Goal: Communication & Community: Answer question/provide support

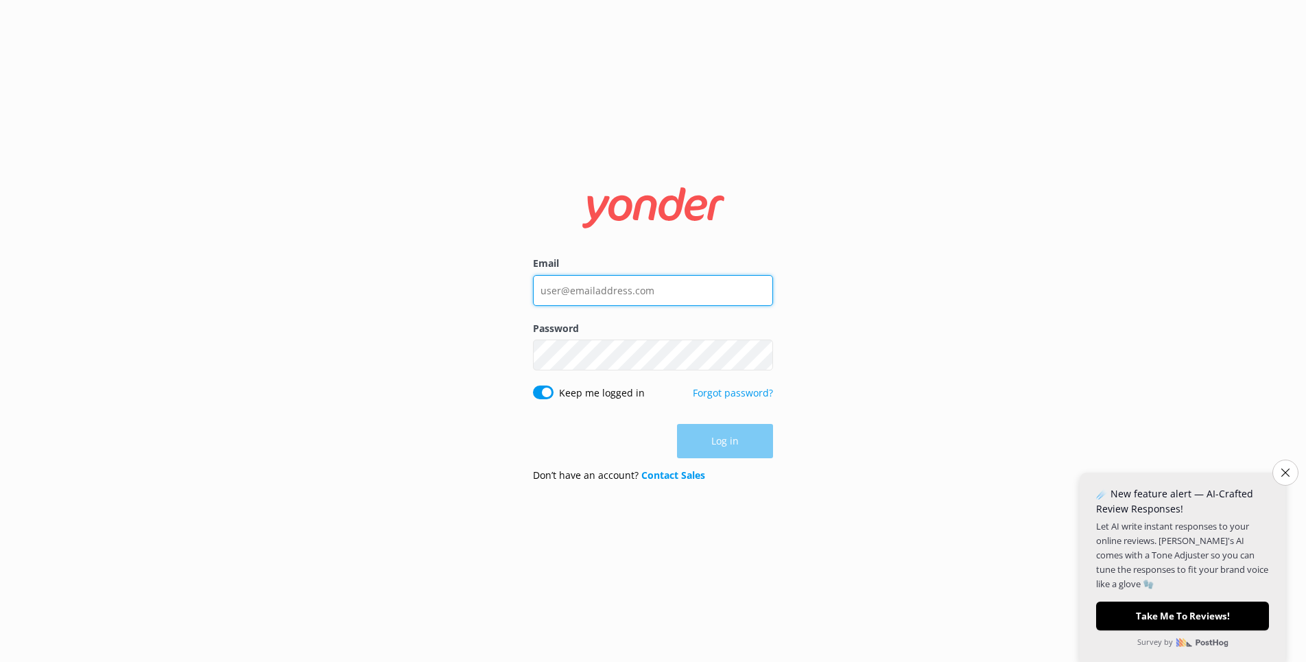
type input "chris@speedboatadventures.com"
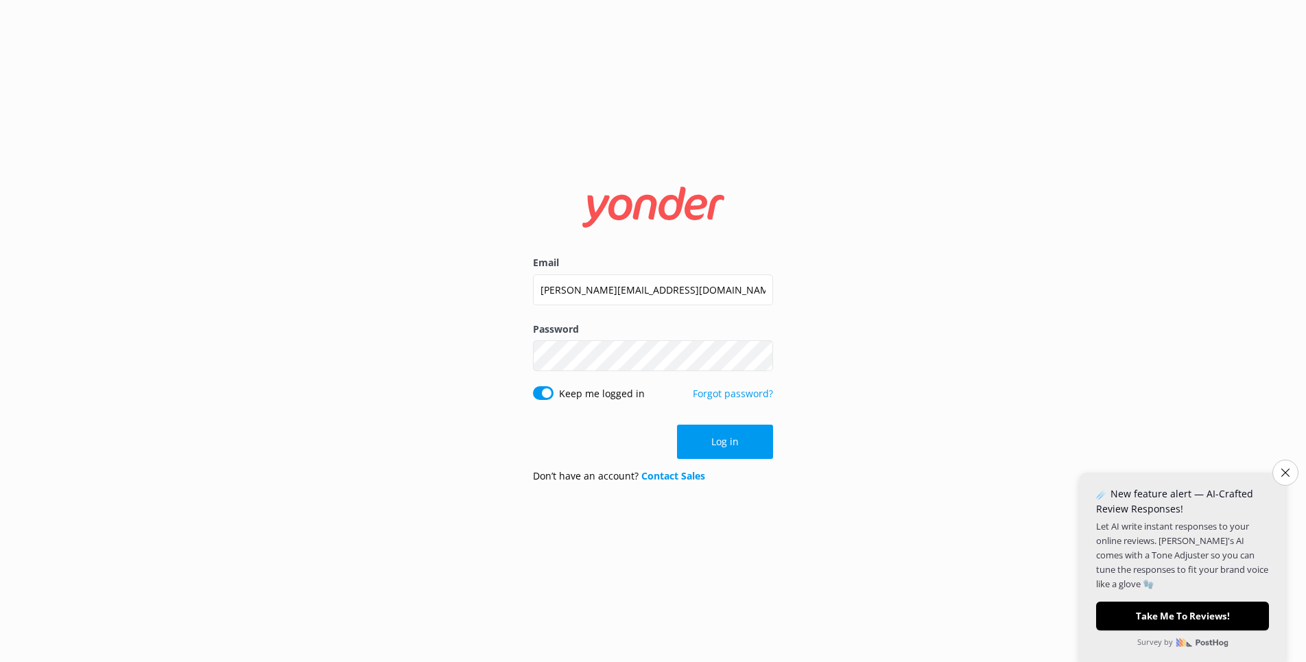
click at [732, 442] on div "Log in" at bounding box center [653, 441] width 240 height 34
click at [723, 442] on button "Log in" at bounding box center [725, 441] width 96 height 34
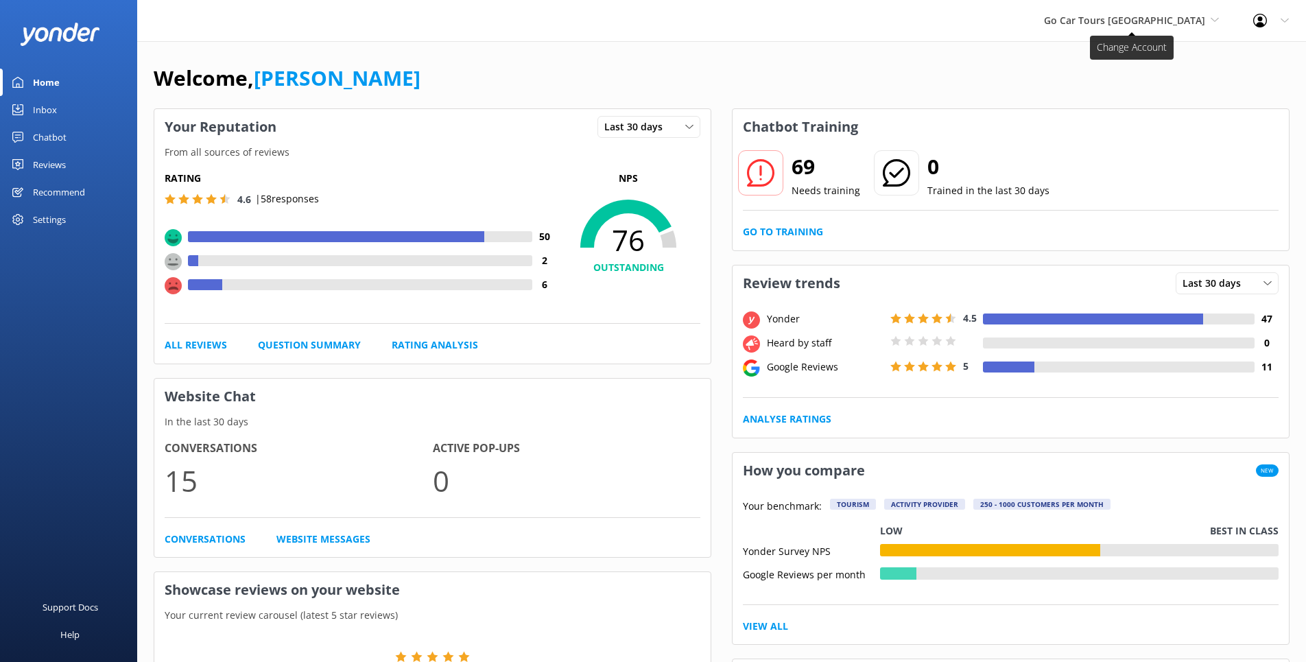
click at [1202, 19] on span "Go Car Tours [GEOGRAPHIC_DATA]" at bounding box center [1124, 20] width 161 height 13
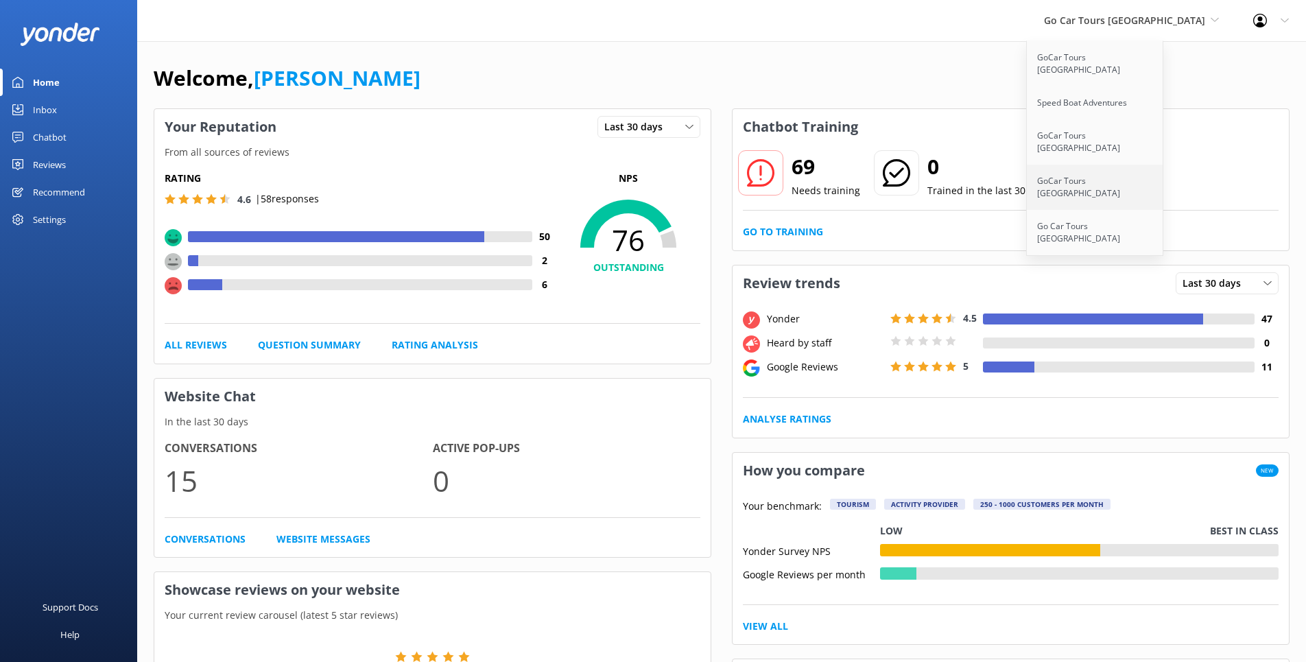
click at [1147, 165] on link "GoCar Tours [GEOGRAPHIC_DATA]" at bounding box center [1094, 187] width 137 height 45
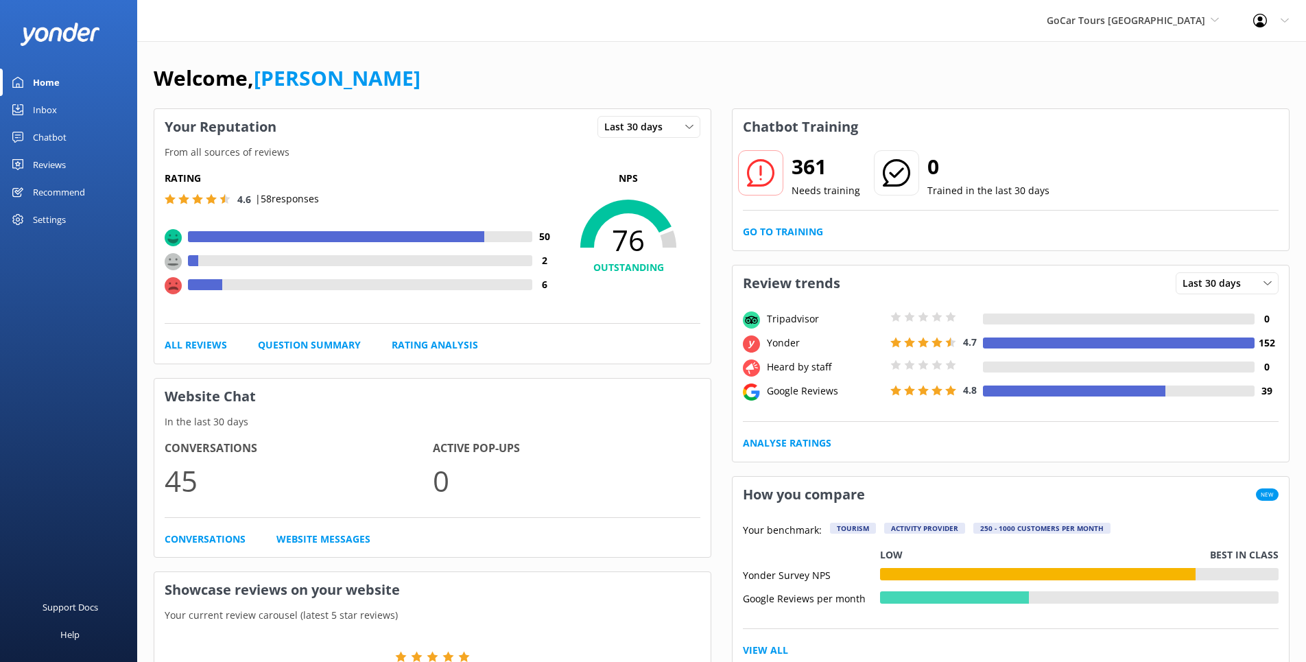
click at [49, 109] on div "Inbox" at bounding box center [45, 109] width 24 height 27
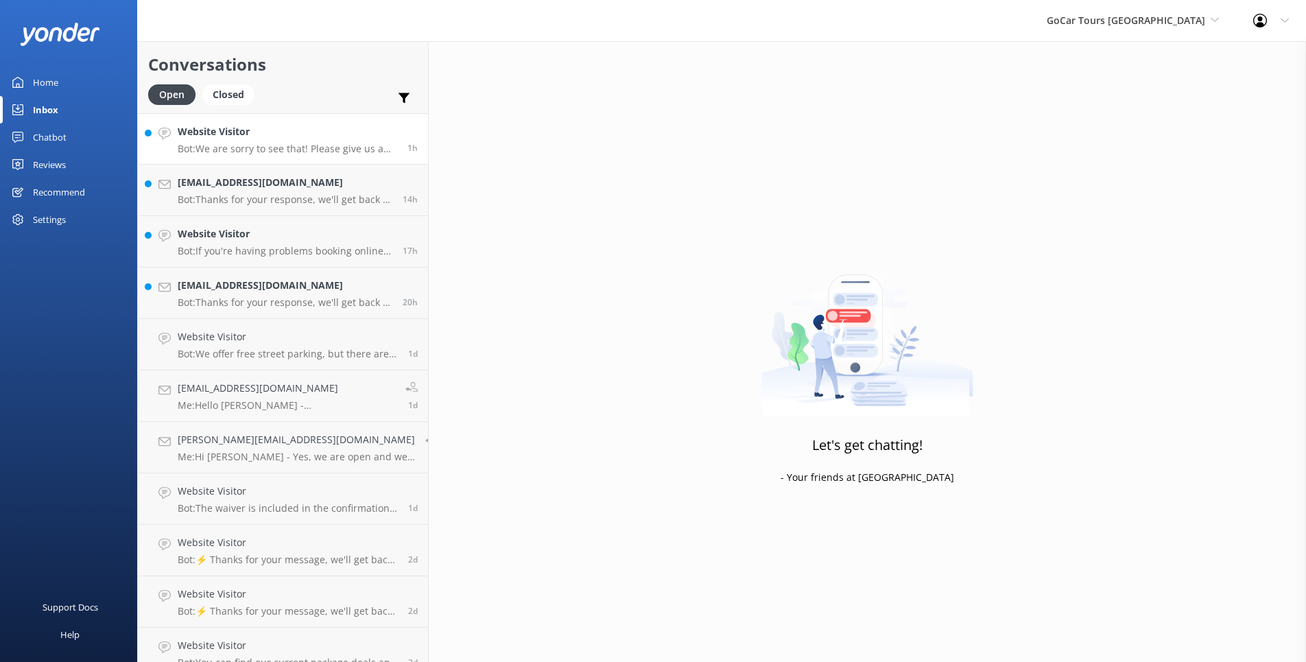
click at [304, 129] on h4 "Website Visitor" at bounding box center [287, 131] width 219 height 15
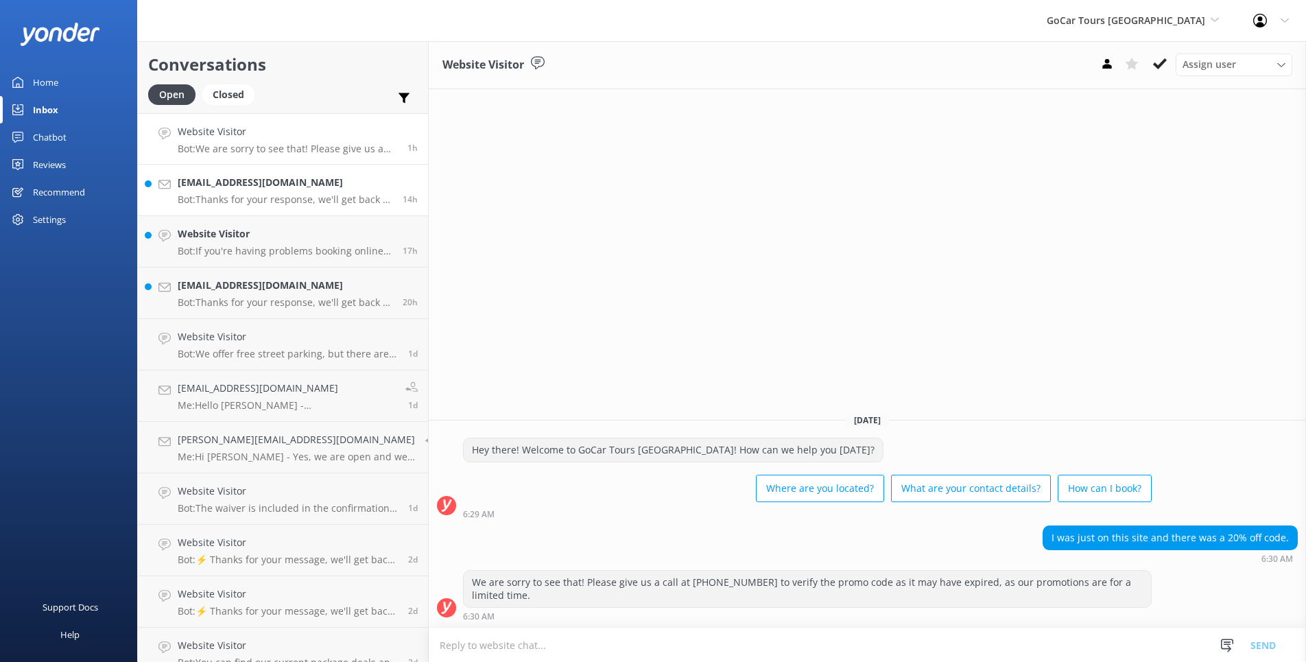
click at [273, 189] on h4 "Trishakrantz@gmail.com" at bounding box center [285, 182] width 215 height 15
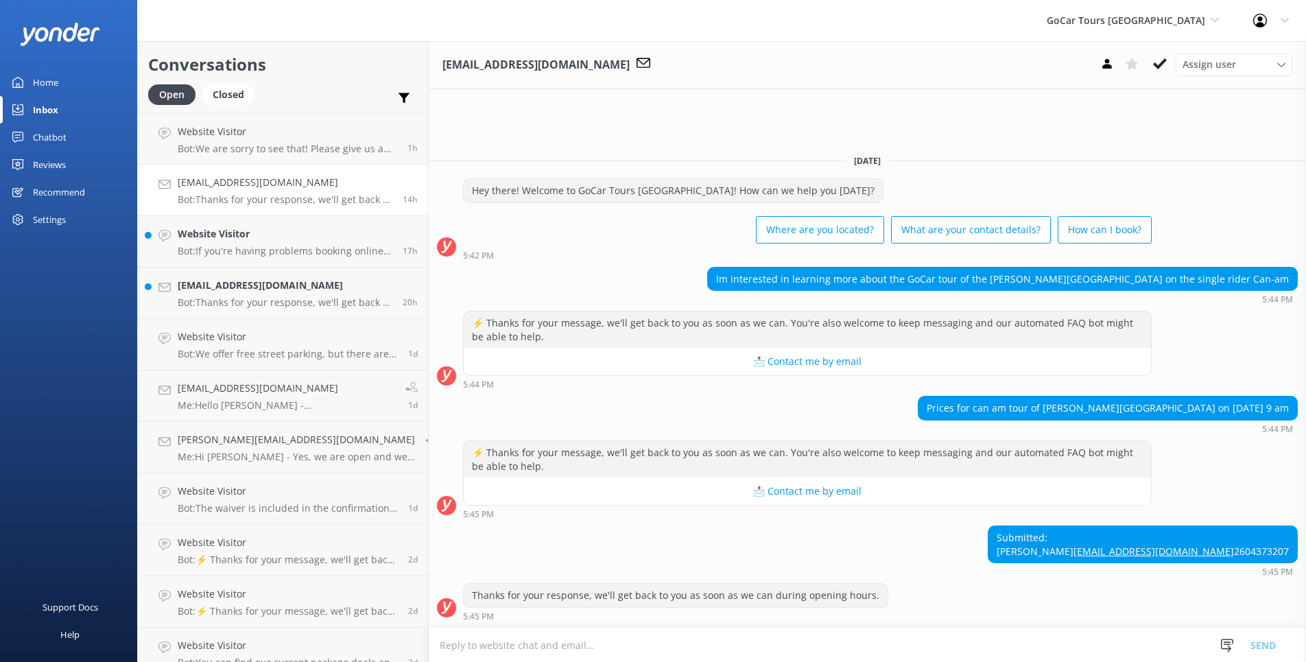
click at [514, 647] on textarea at bounding box center [867, 645] width 877 height 34
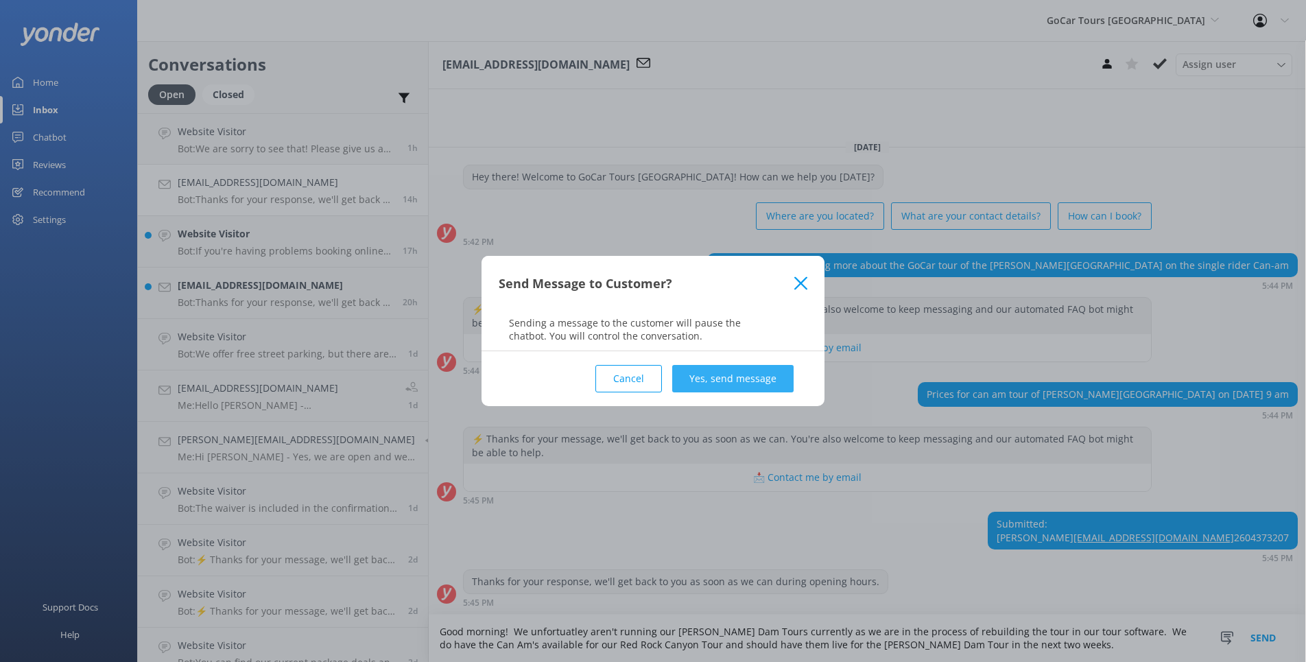
type textarea "Good morning! We unfortuatley aren't running our Hoover Dam Tours currently as …"
click at [729, 374] on button "Yes, send message" at bounding box center [732, 378] width 121 height 27
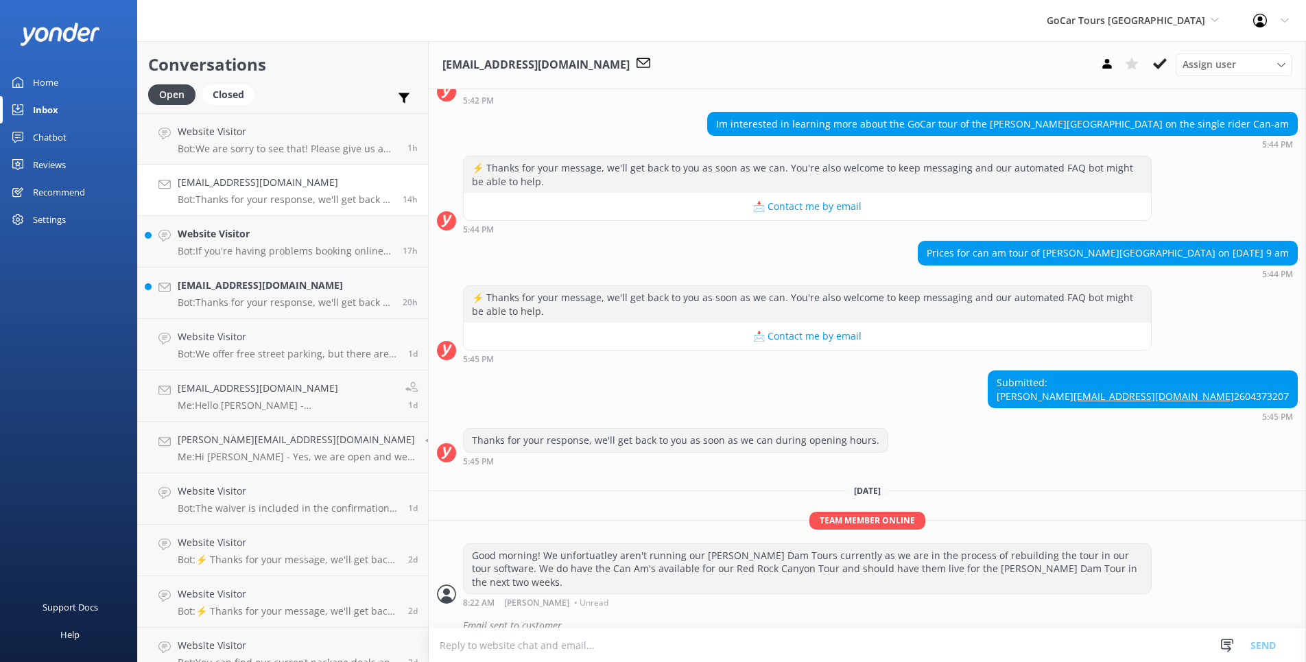
scroll to position [131, 0]
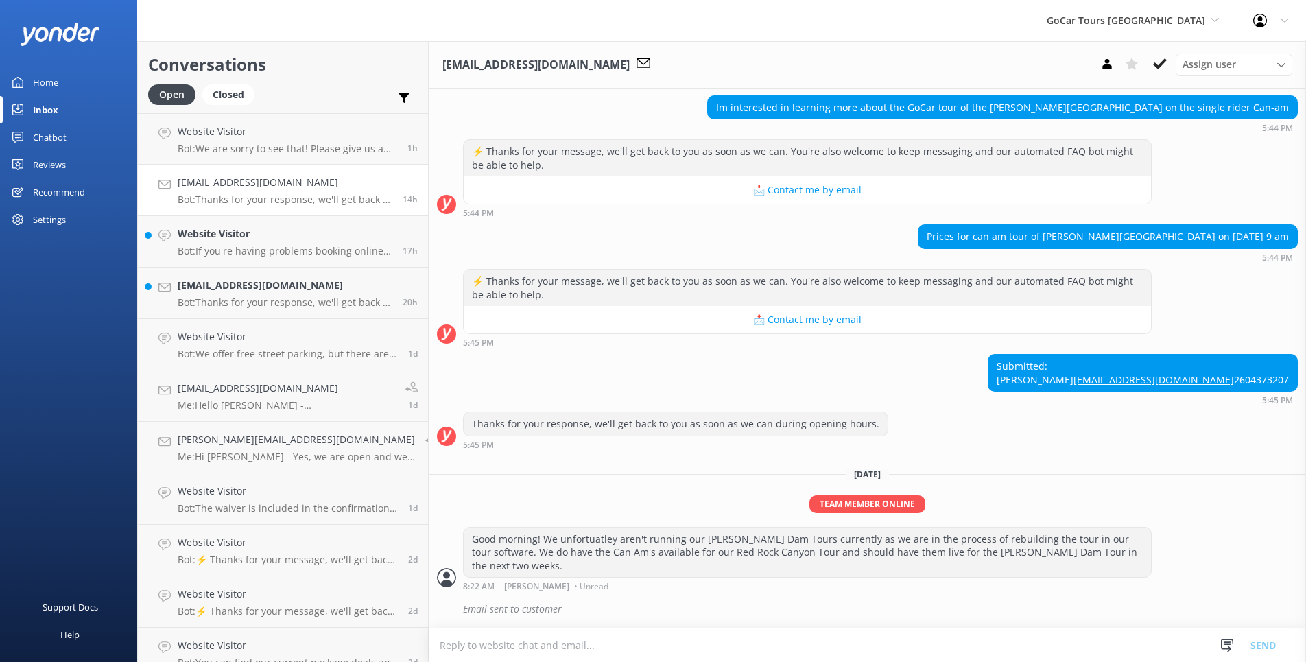
click at [40, 80] on div "Home" at bounding box center [45, 82] width 25 height 27
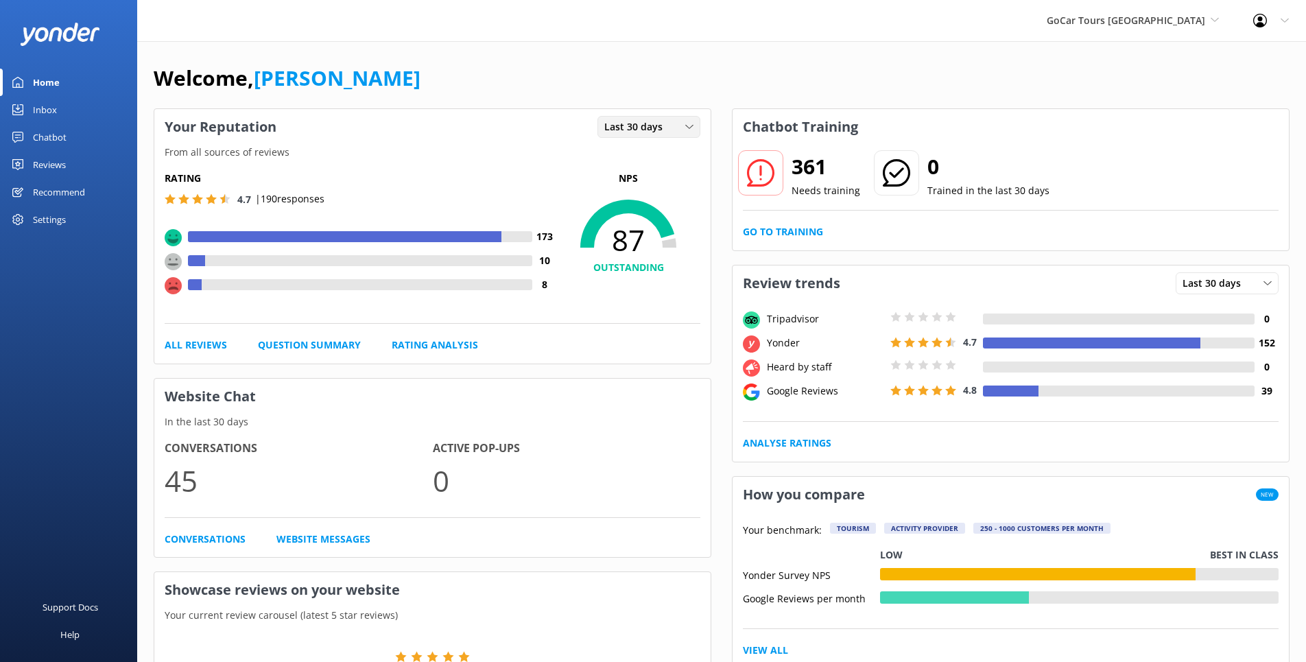
click at [690, 125] on icon at bounding box center [689, 127] width 8 height 8
click at [672, 151] on link "Last 7 days" at bounding box center [659, 154] width 122 height 27
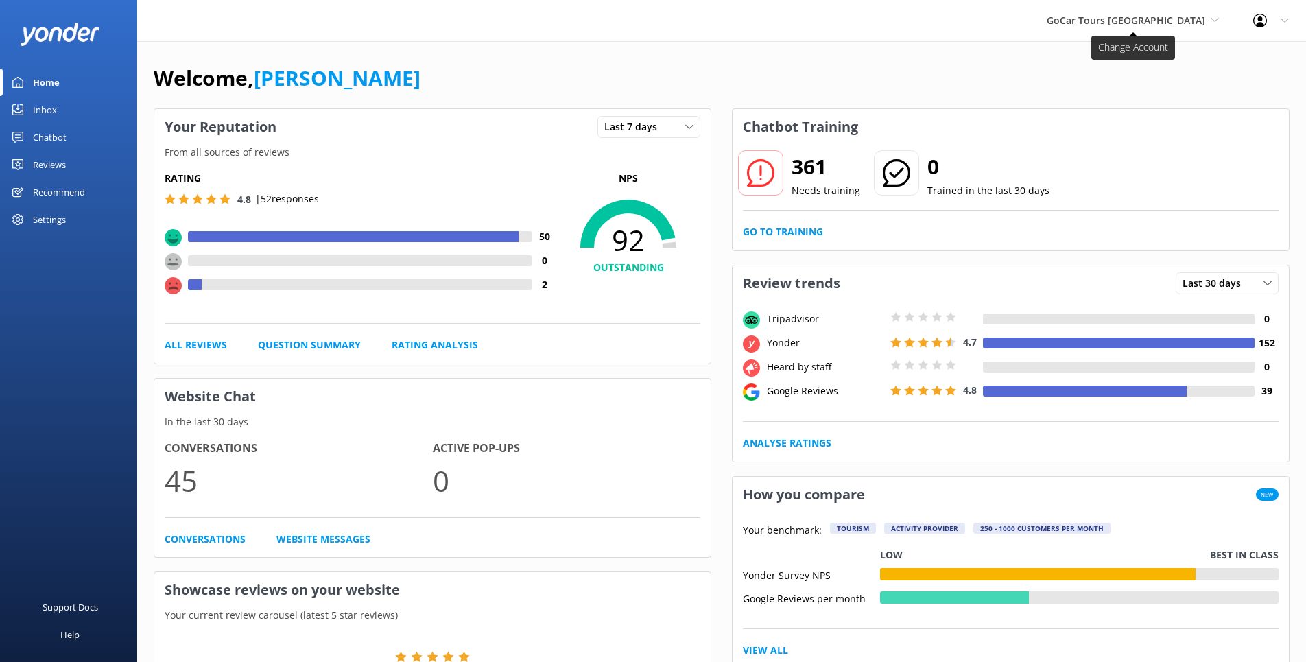
click at [1205, 20] on span "GoCar Tours [GEOGRAPHIC_DATA]" at bounding box center [1132, 20] width 172 height 15
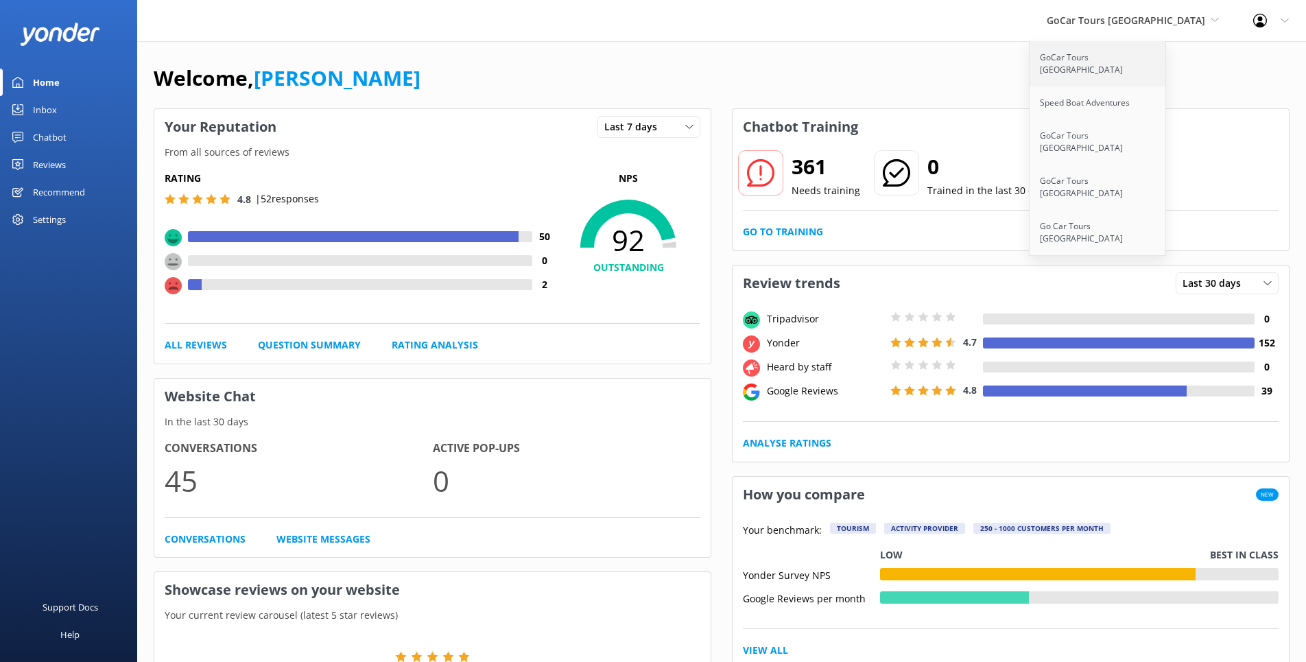
click at [1127, 58] on link "GoCar Tours [GEOGRAPHIC_DATA]" at bounding box center [1097, 63] width 137 height 45
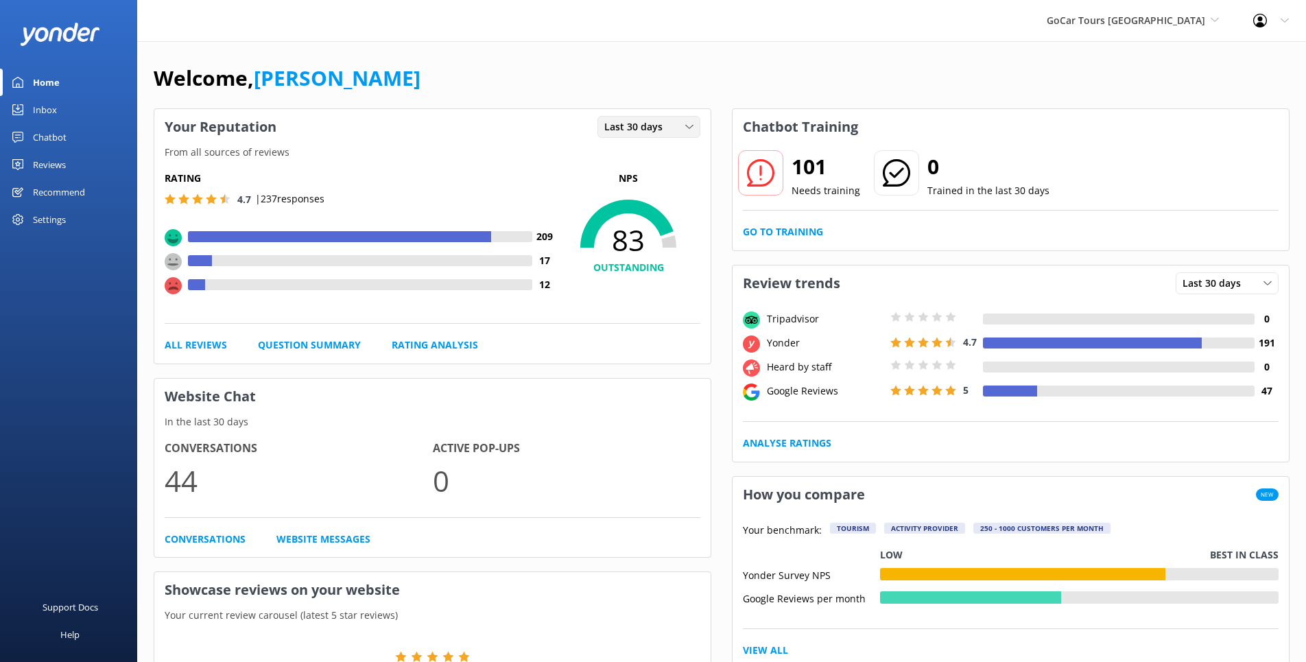
click at [688, 123] on icon at bounding box center [689, 127] width 8 height 8
click at [681, 151] on link "Last 7 days" at bounding box center [659, 154] width 122 height 27
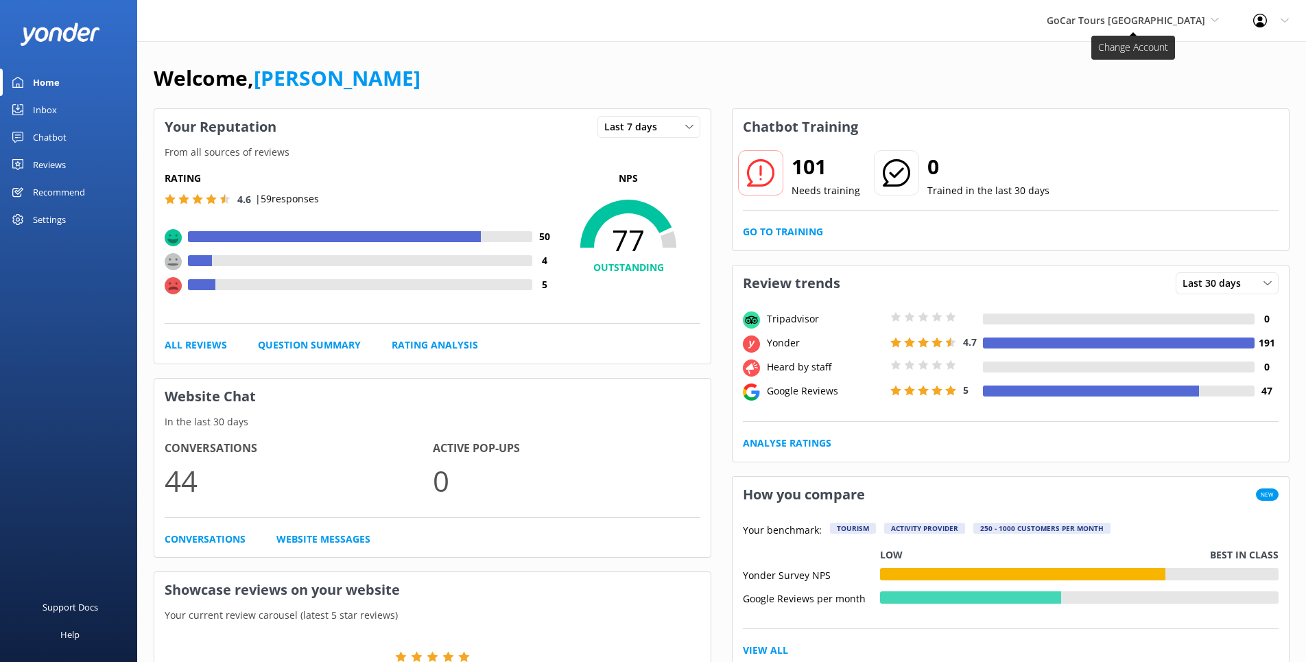
click at [1209, 23] on span "GoCar Tours [GEOGRAPHIC_DATA]" at bounding box center [1132, 20] width 172 height 15
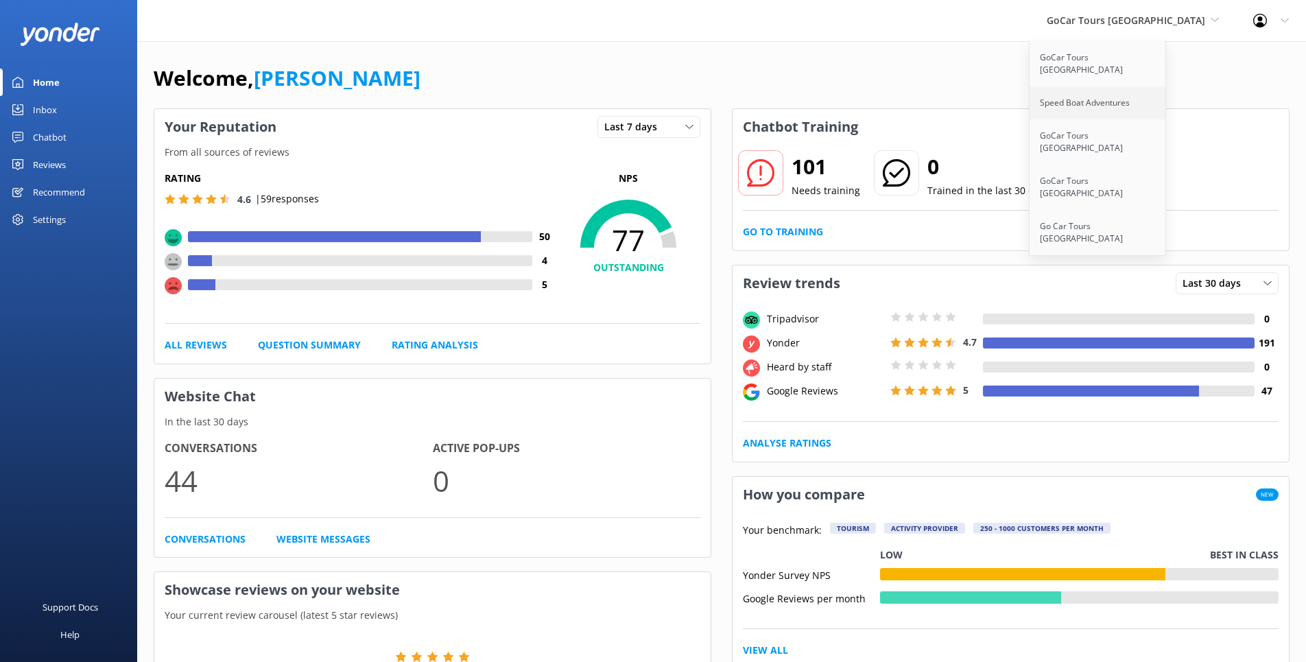
click at [1145, 100] on link "Speed Boat Adventures" at bounding box center [1097, 102] width 137 height 33
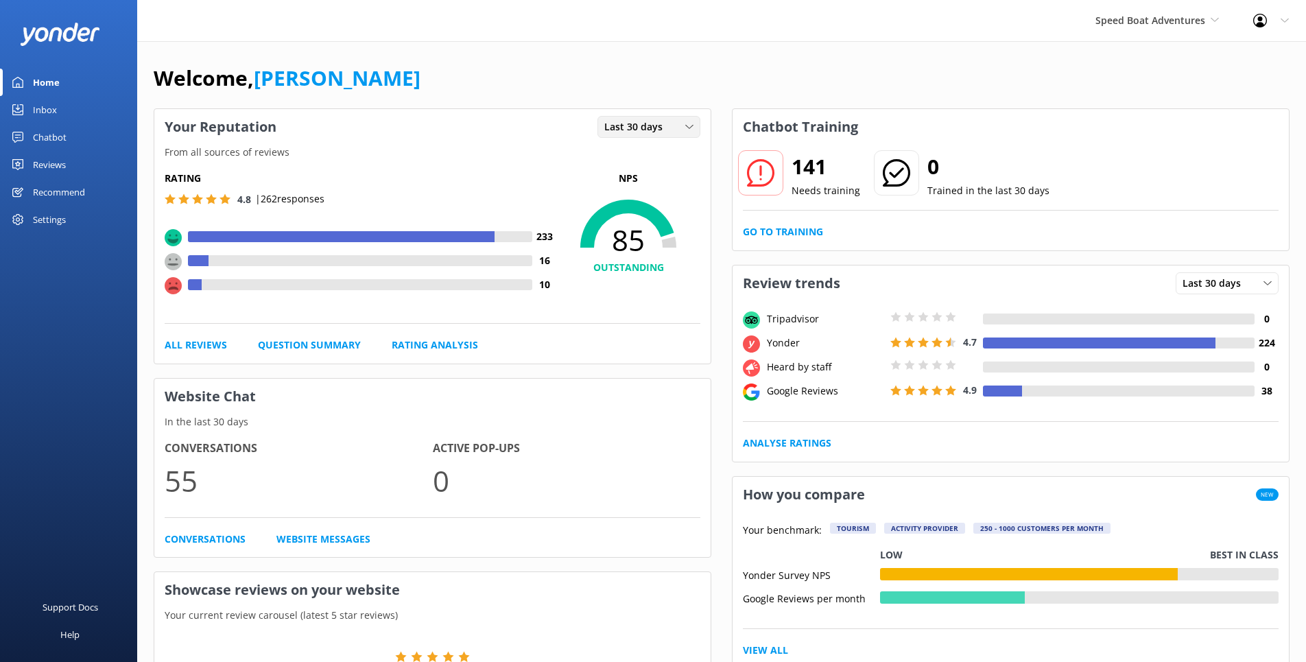
click at [658, 125] on span "Last 30 days" at bounding box center [637, 126] width 67 height 15
click at [656, 152] on link "Last 7 days" at bounding box center [659, 154] width 122 height 27
click at [1177, 20] on span "Speed Boat Adventures" at bounding box center [1150, 20] width 110 height 13
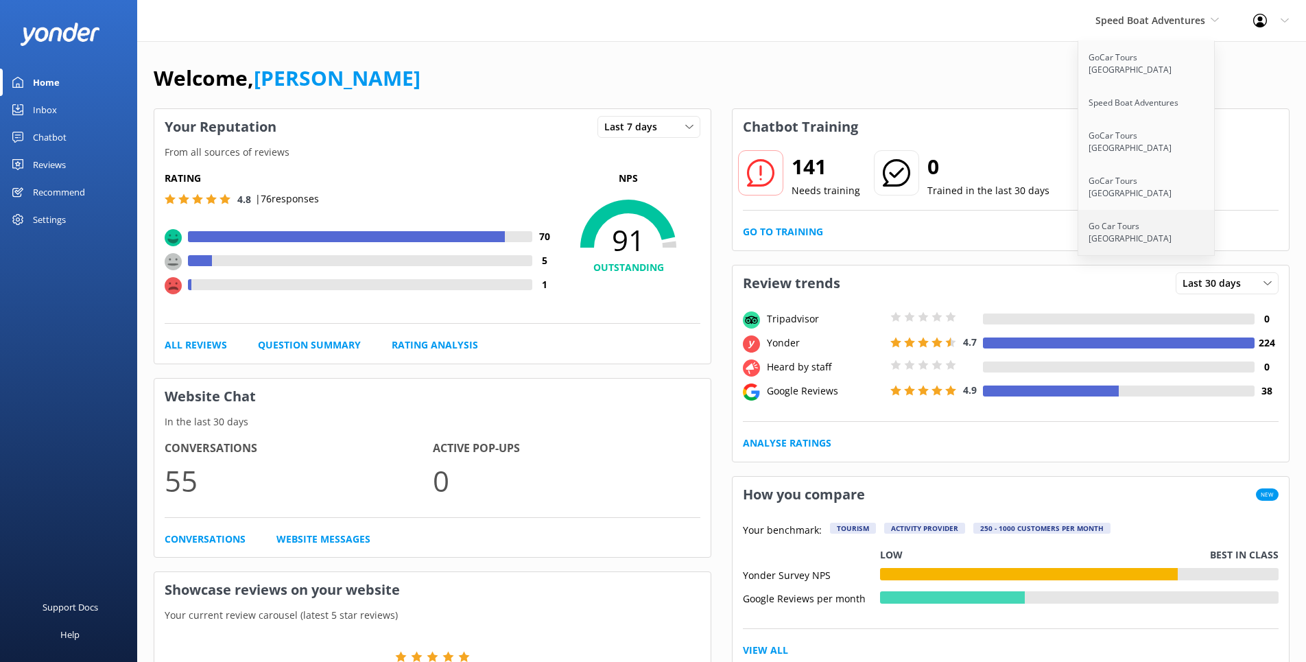
click at [1153, 210] on link "Go Car Tours [GEOGRAPHIC_DATA]" at bounding box center [1146, 232] width 137 height 45
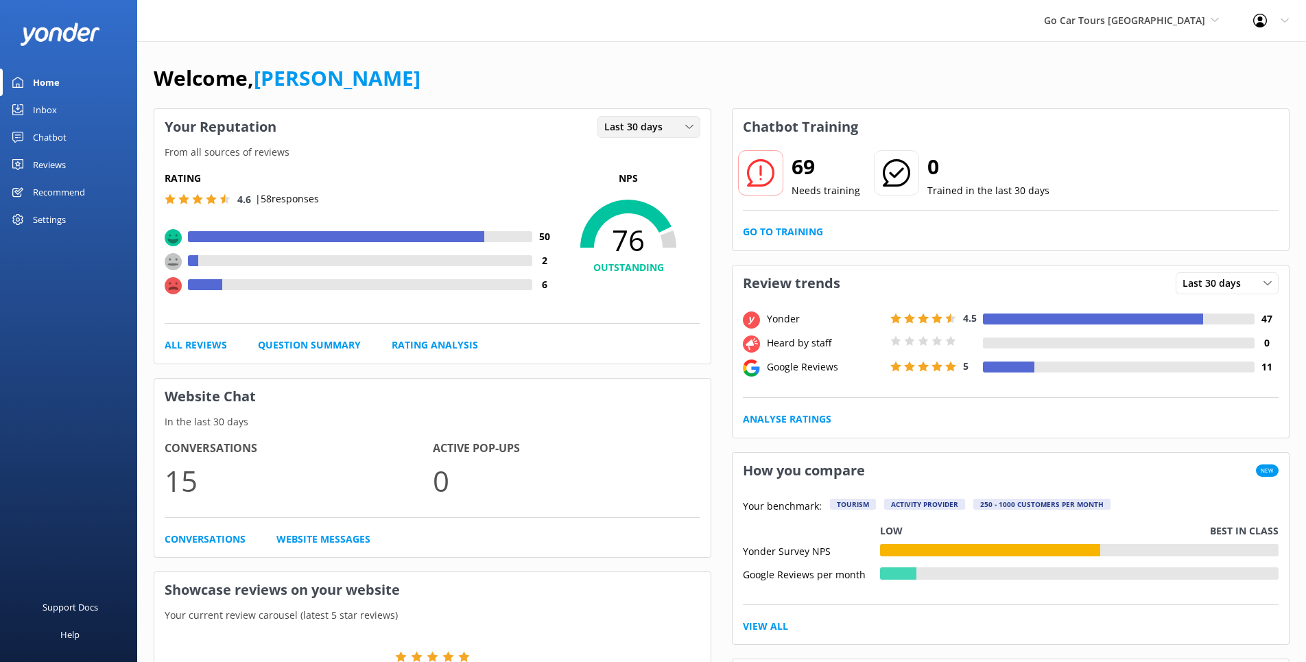
click at [681, 126] on div "Last 30 days" at bounding box center [649, 126] width 96 height 15
click at [677, 151] on link "Last 7 days" at bounding box center [659, 154] width 122 height 27
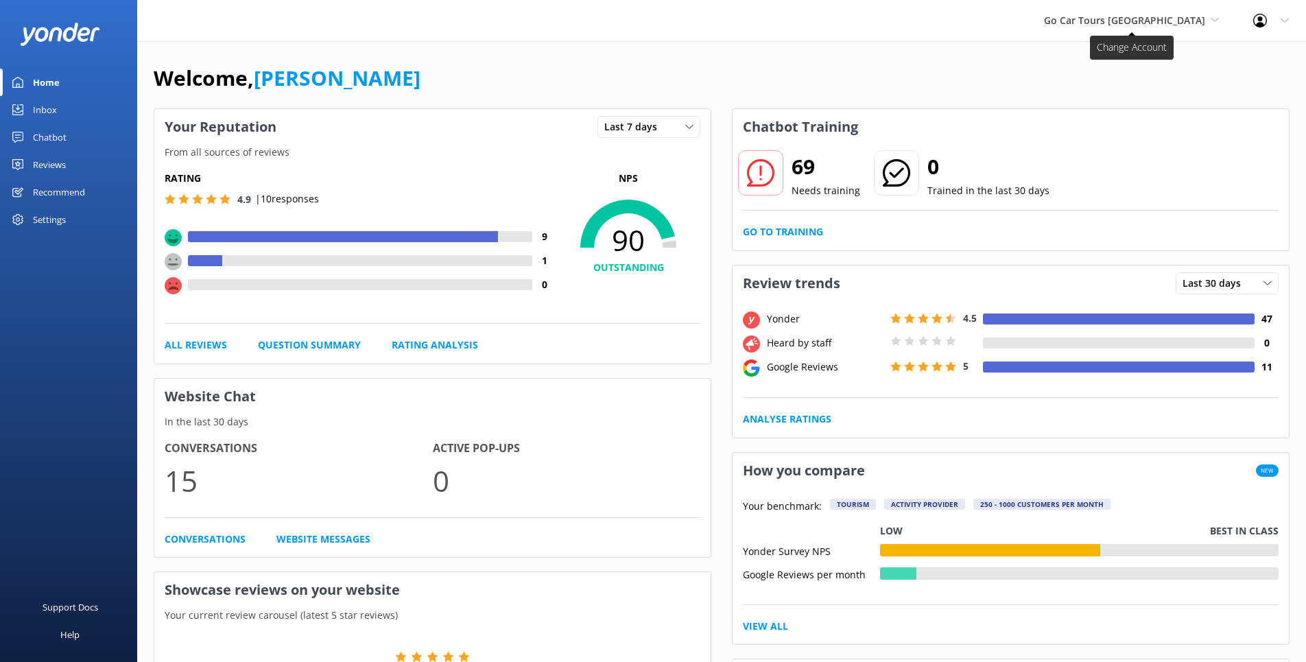
click at [1201, 14] on span "Go Car Tours [GEOGRAPHIC_DATA]" at bounding box center [1124, 20] width 161 height 13
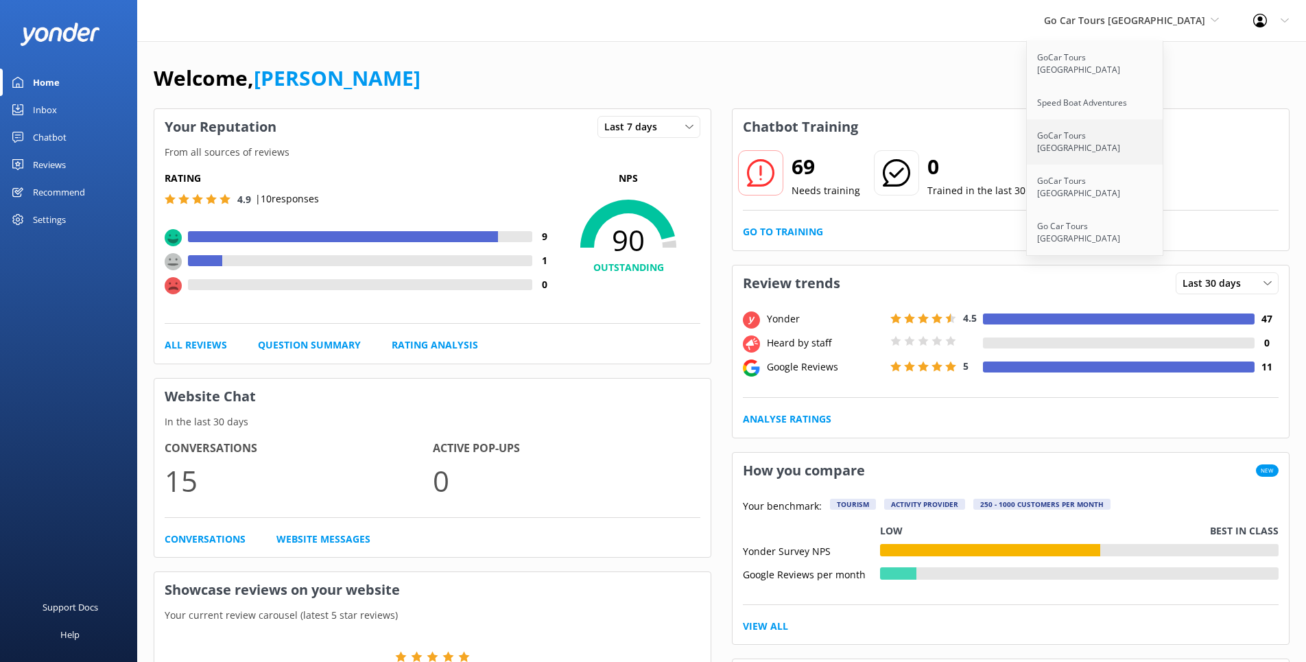
click at [1155, 119] on link "GoCar Tours [GEOGRAPHIC_DATA]" at bounding box center [1094, 141] width 137 height 45
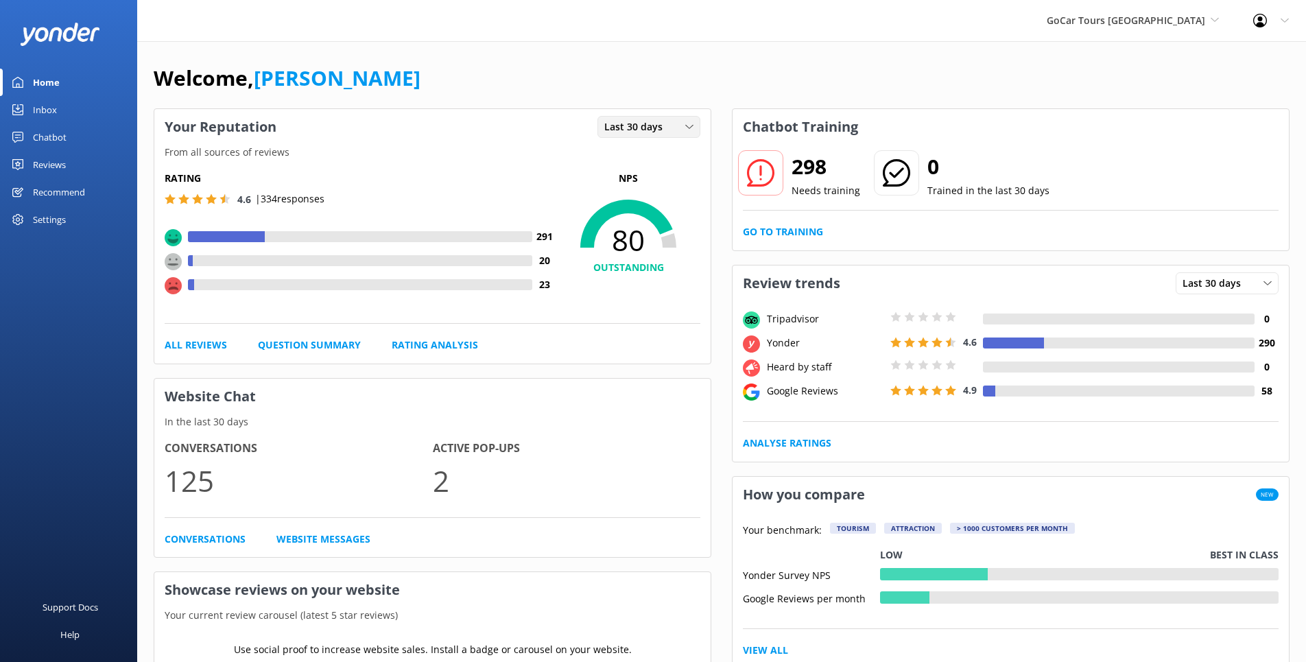
click at [673, 130] on div "Last 30 days" at bounding box center [649, 126] width 96 height 15
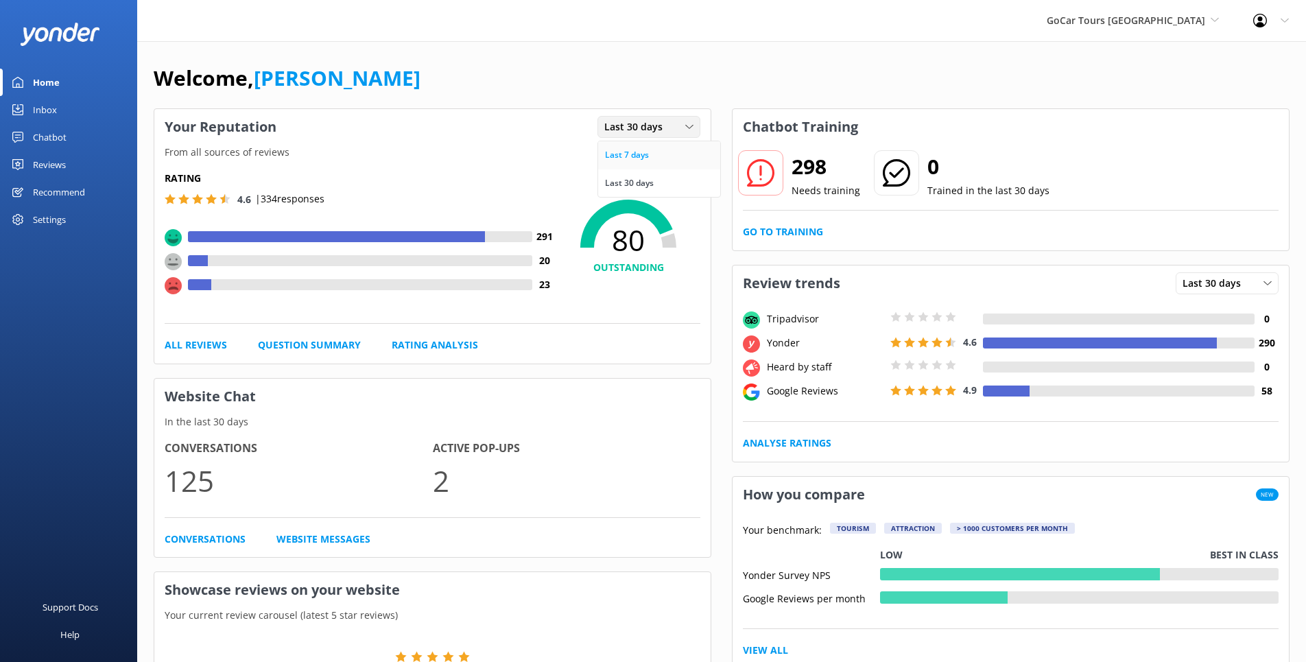
click at [667, 148] on link "Last 7 days" at bounding box center [659, 154] width 122 height 27
